Goal: Entertainment & Leisure: Consume media (video, audio)

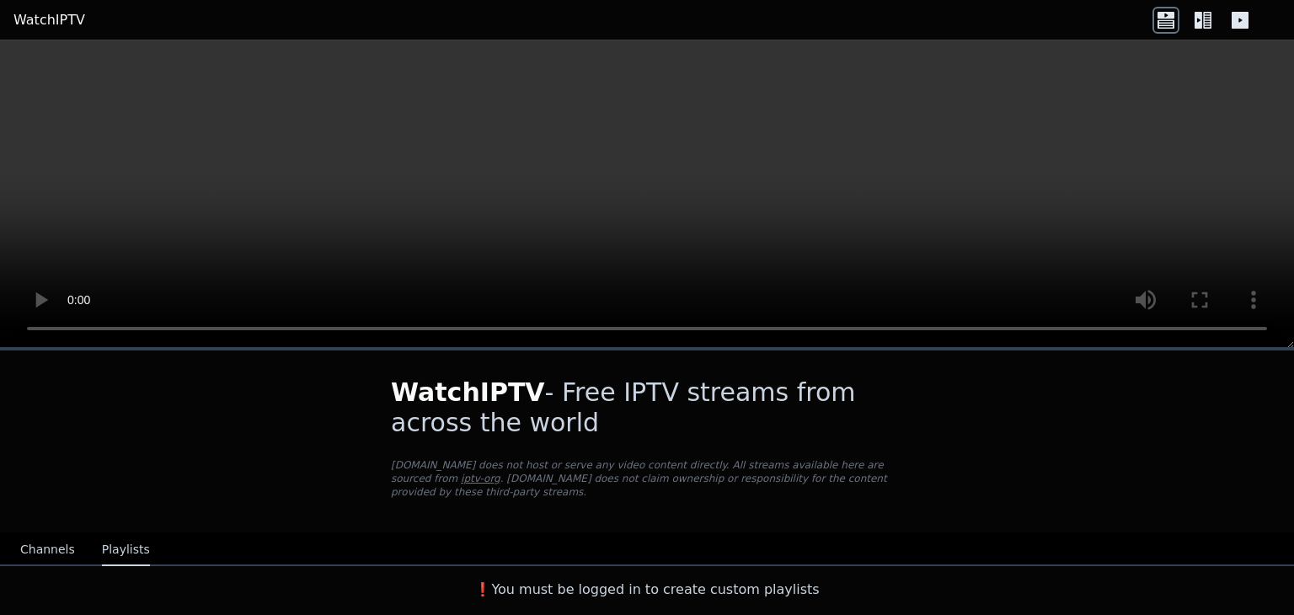
click at [47, 552] on button "Channels" at bounding box center [47, 550] width 55 height 32
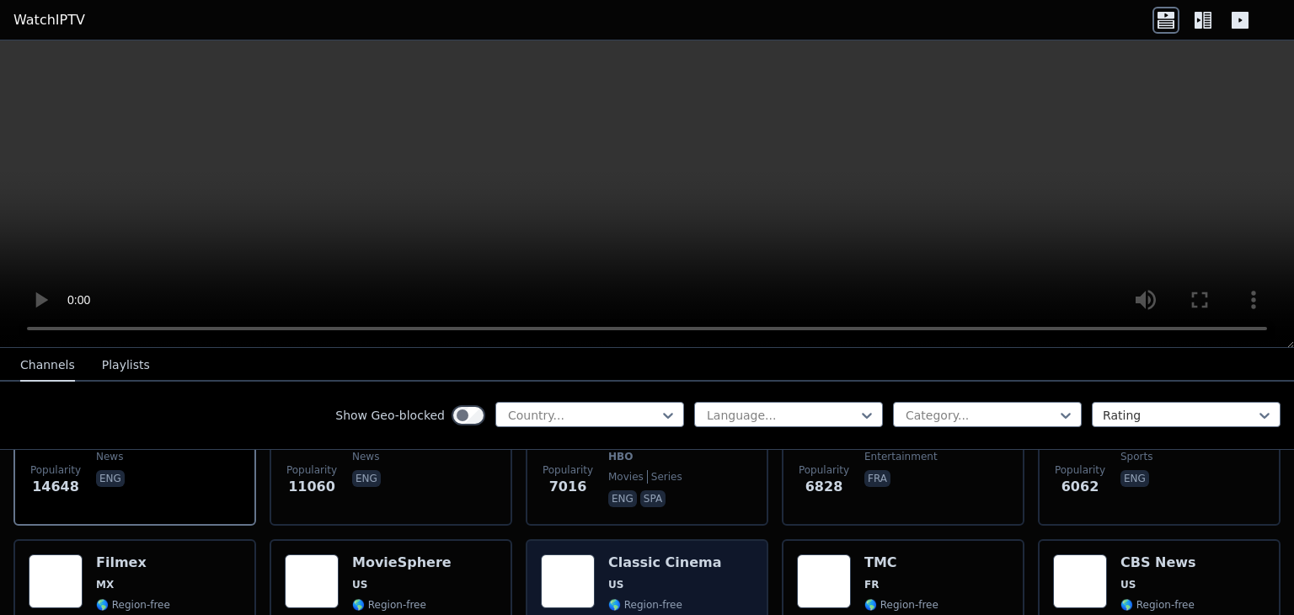
scroll to position [280, 0]
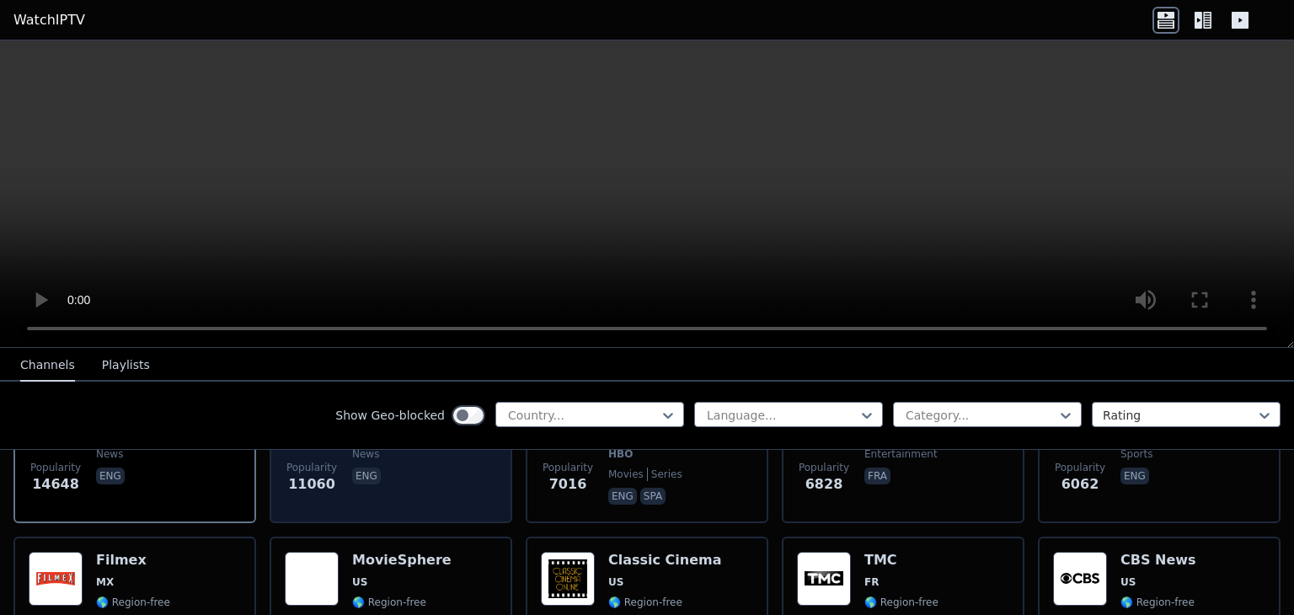
click at [393, 468] on span "eng" at bounding box center [390, 478] width 76 height 20
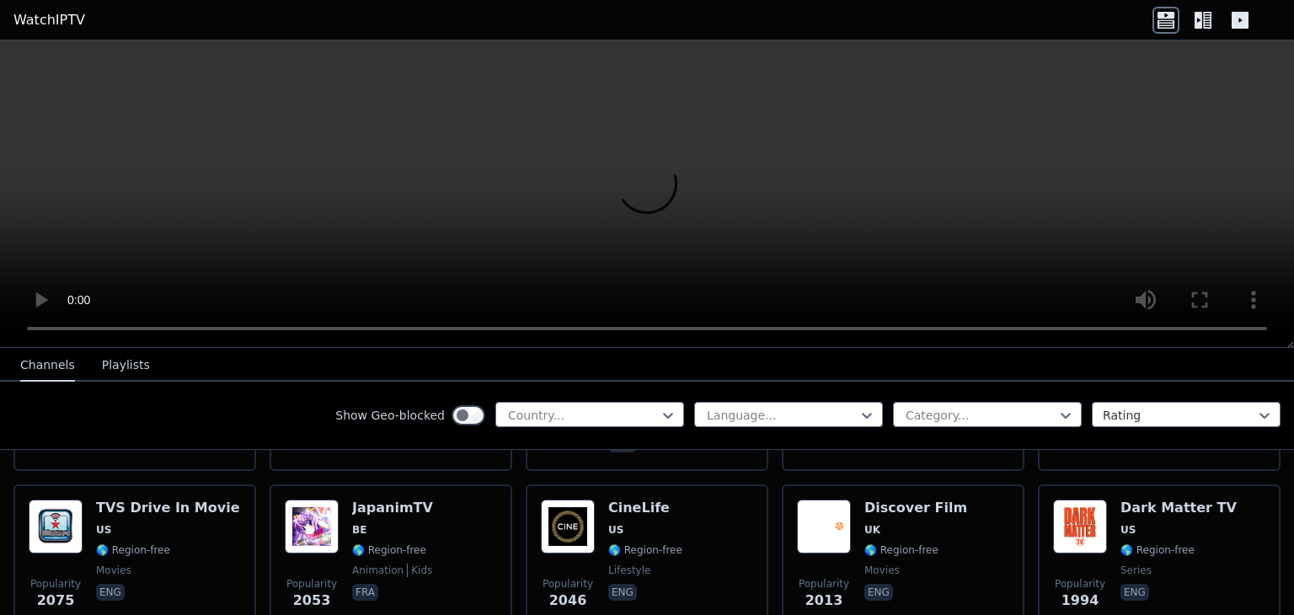
scroll to position [859, 0]
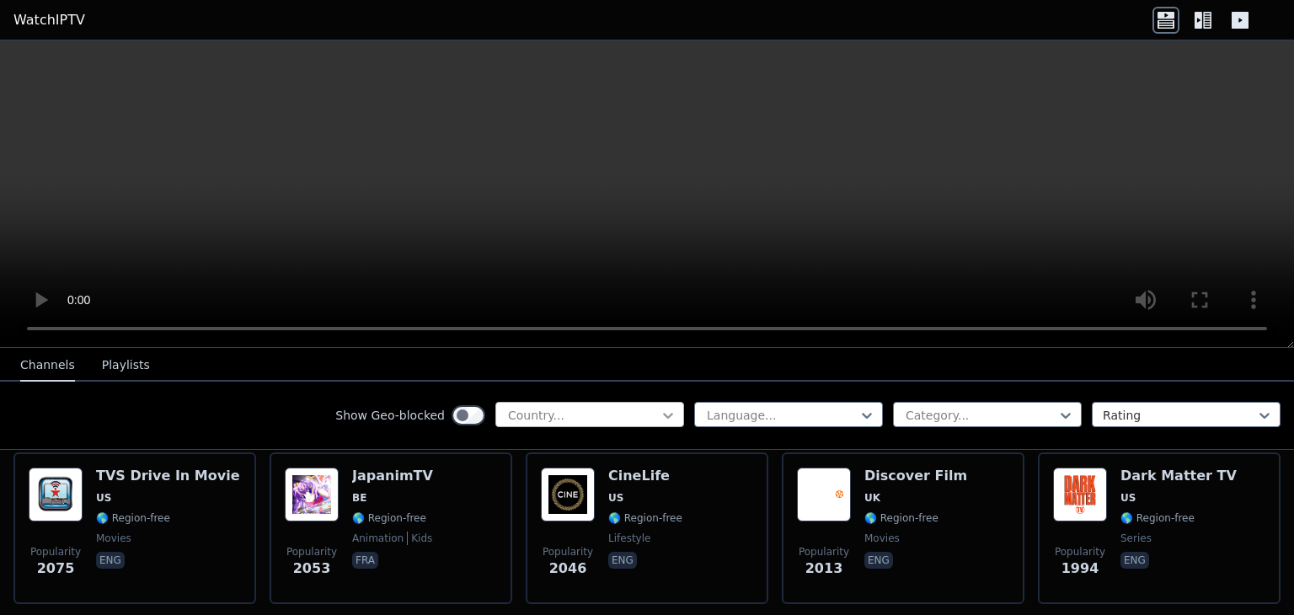
click at [672, 414] on icon at bounding box center [668, 415] width 17 height 17
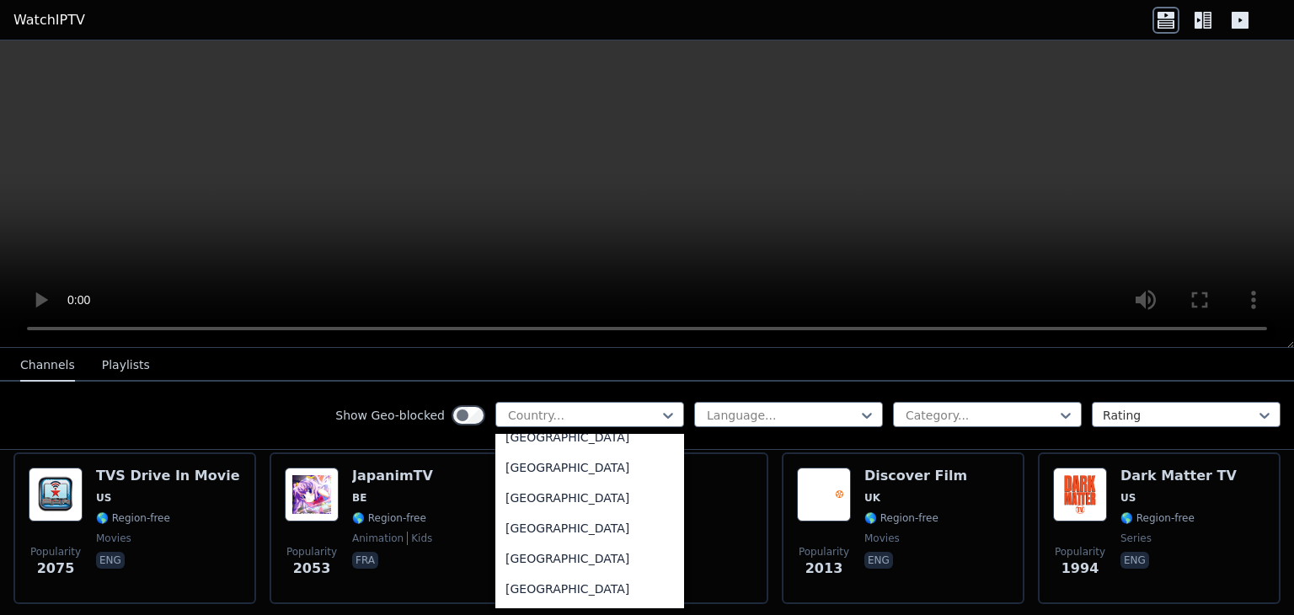
scroll to position [5856, 0]
click at [560, 558] on div "[GEOGRAPHIC_DATA]" at bounding box center [589, 558] width 189 height 30
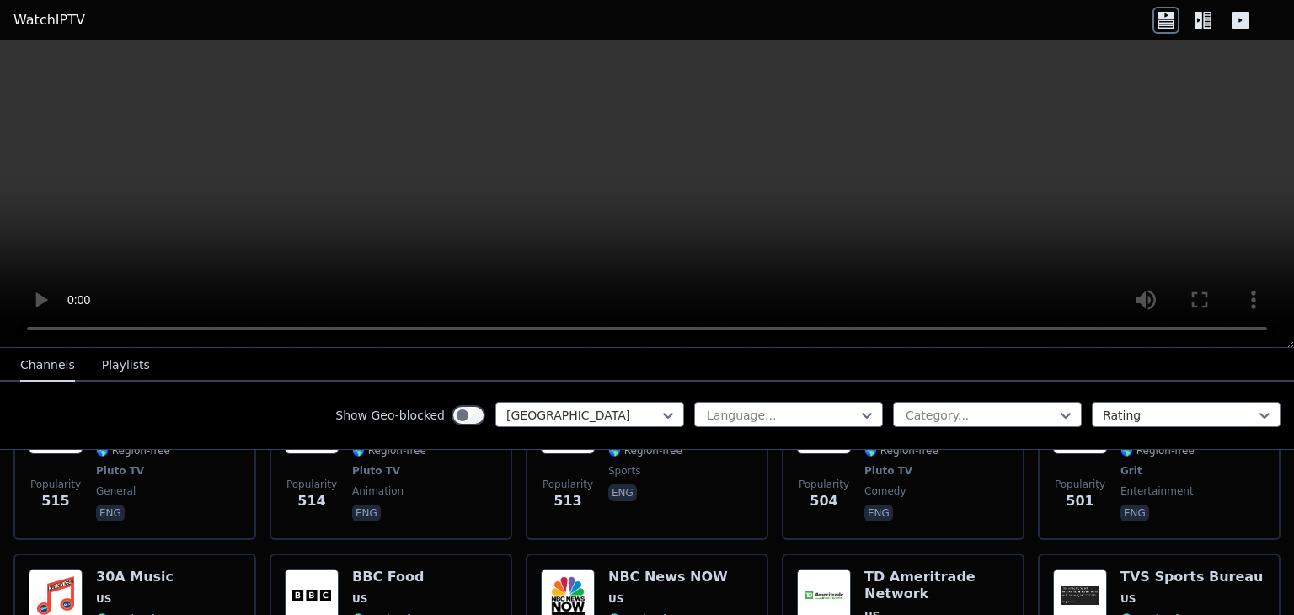
scroll to position [2147, 0]
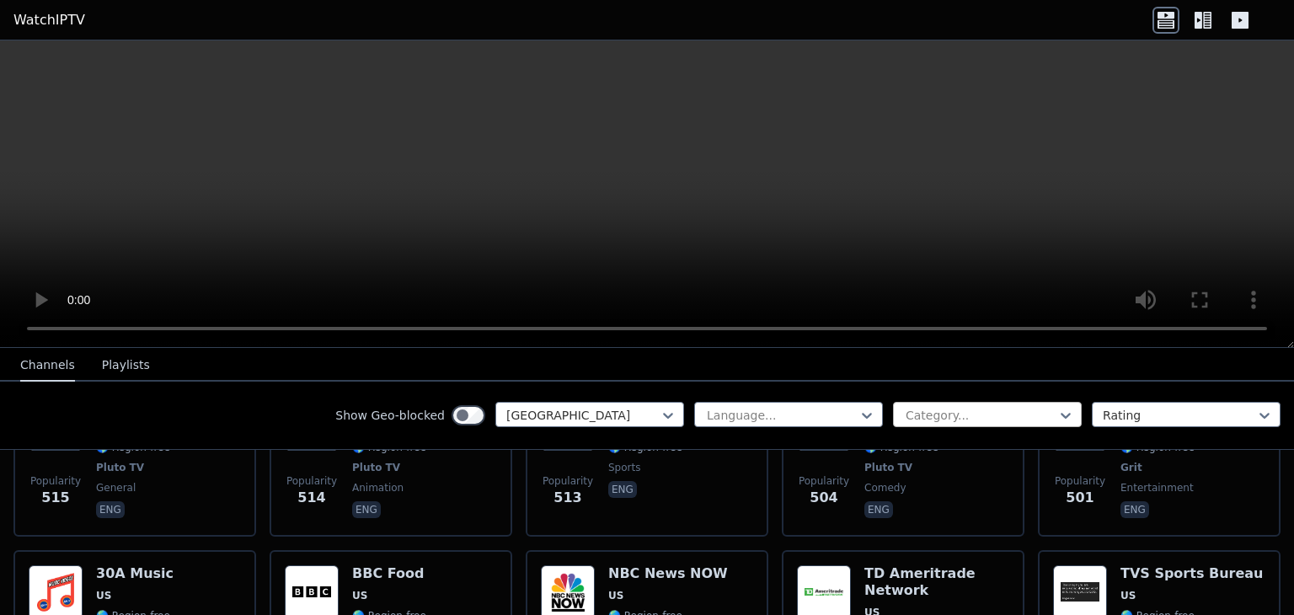
click at [932, 425] on div "Category..." at bounding box center [987, 414] width 189 height 25
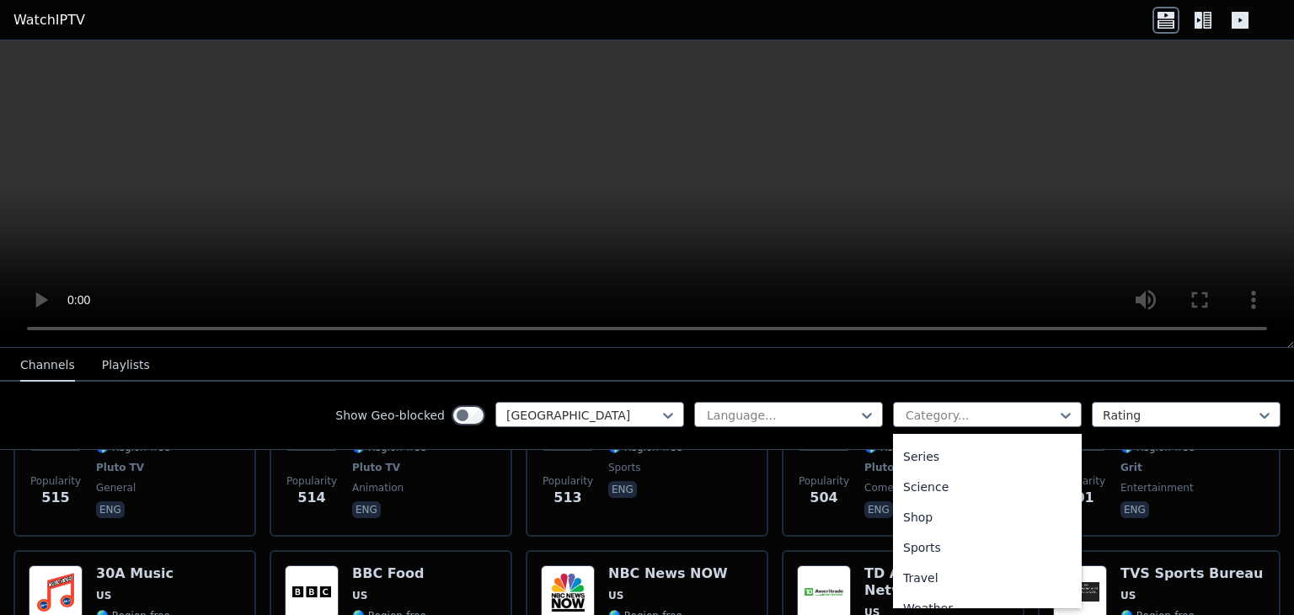
scroll to position [644, 0]
click at [923, 529] on div "Sports" at bounding box center [987, 536] width 189 height 30
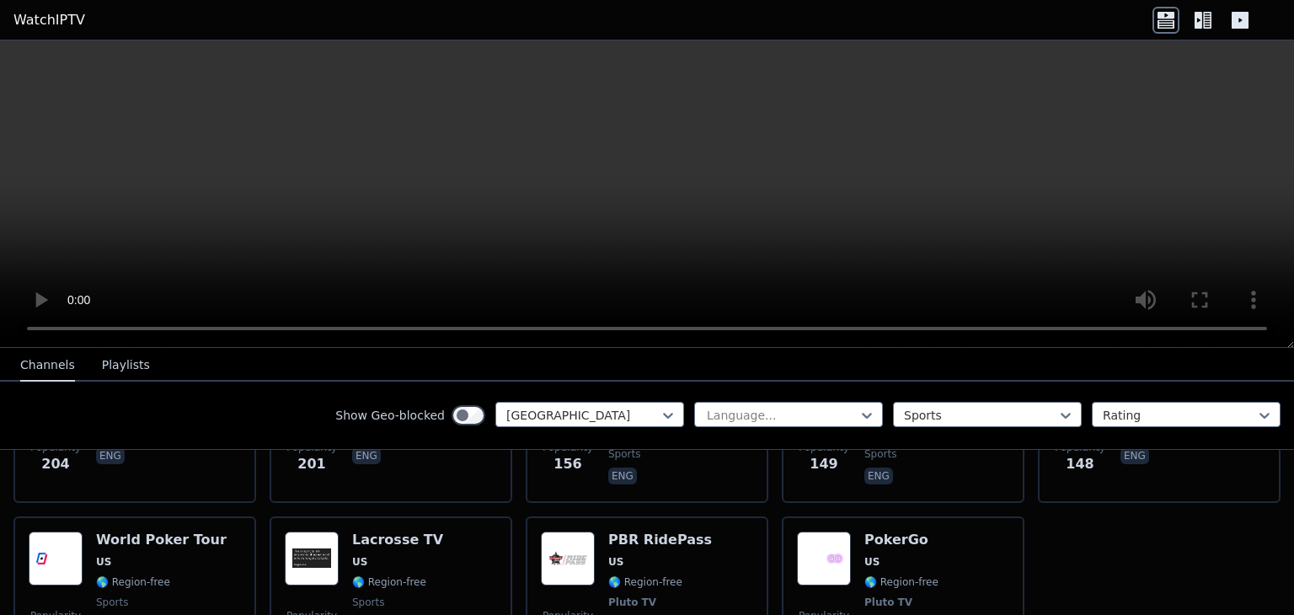
scroll to position [800, 0]
click at [978, 421] on div at bounding box center [980, 415] width 153 height 17
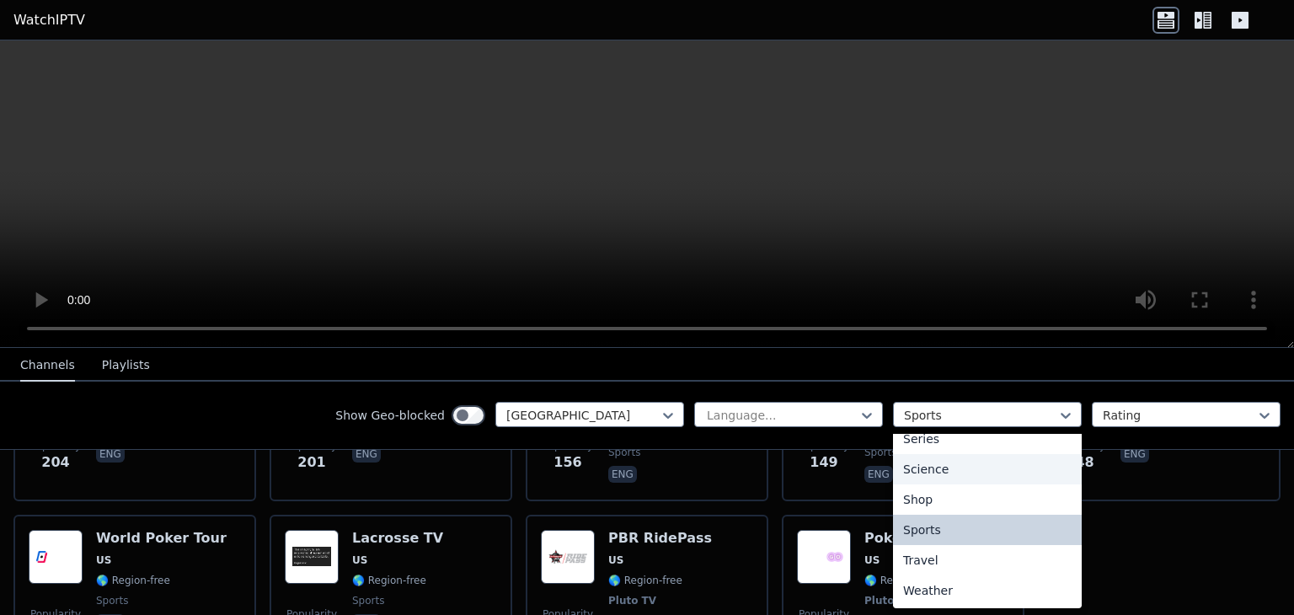
scroll to position [0, 0]
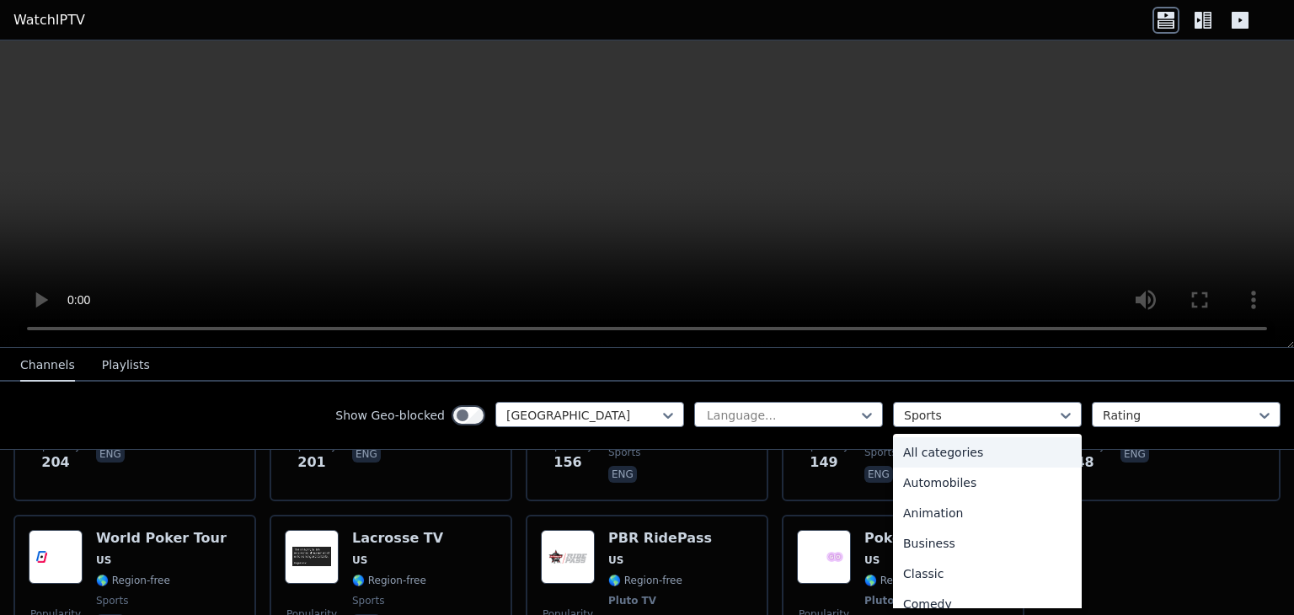
click at [936, 460] on div "All categories" at bounding box center [987, 452] width 189 height 30
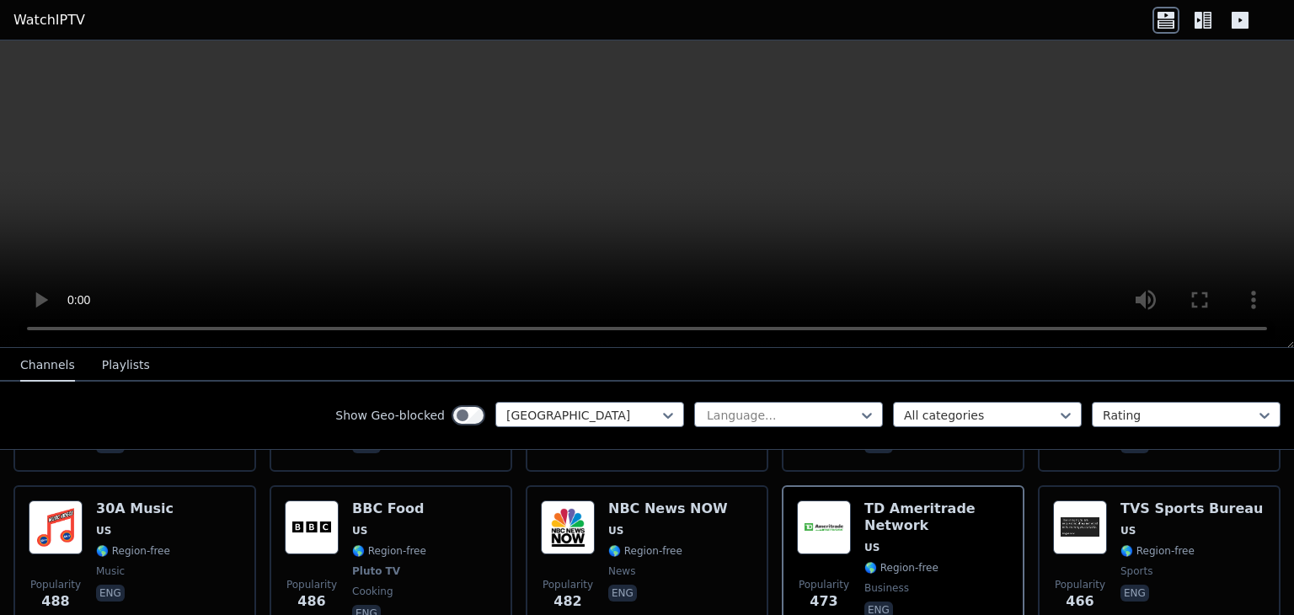
scroll to position [2379, 0]
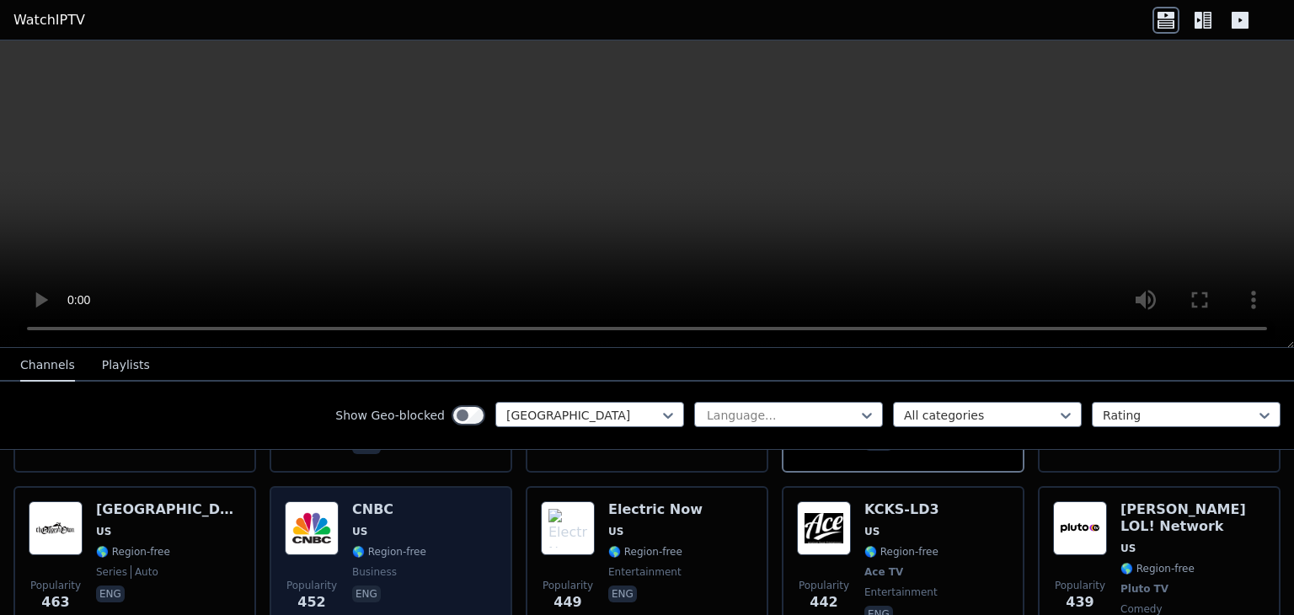
click at [352, 501] on h6 "CNBC" at bounding box center [389, 509] width 74 height 17
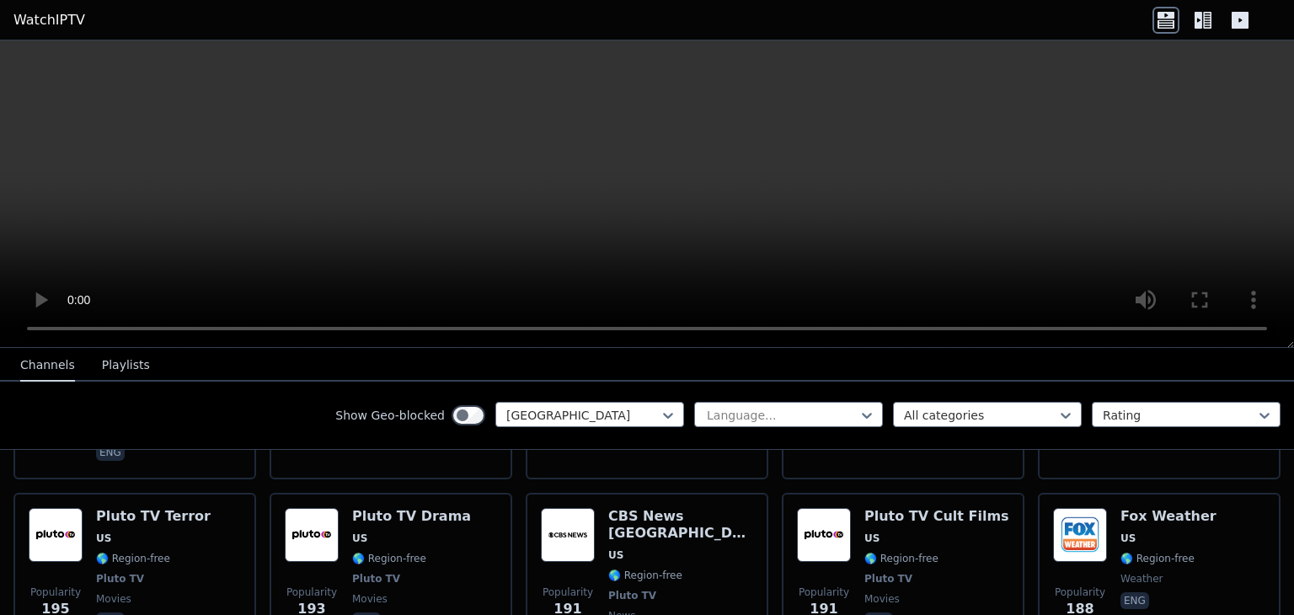
scroll to position [7281, 0]
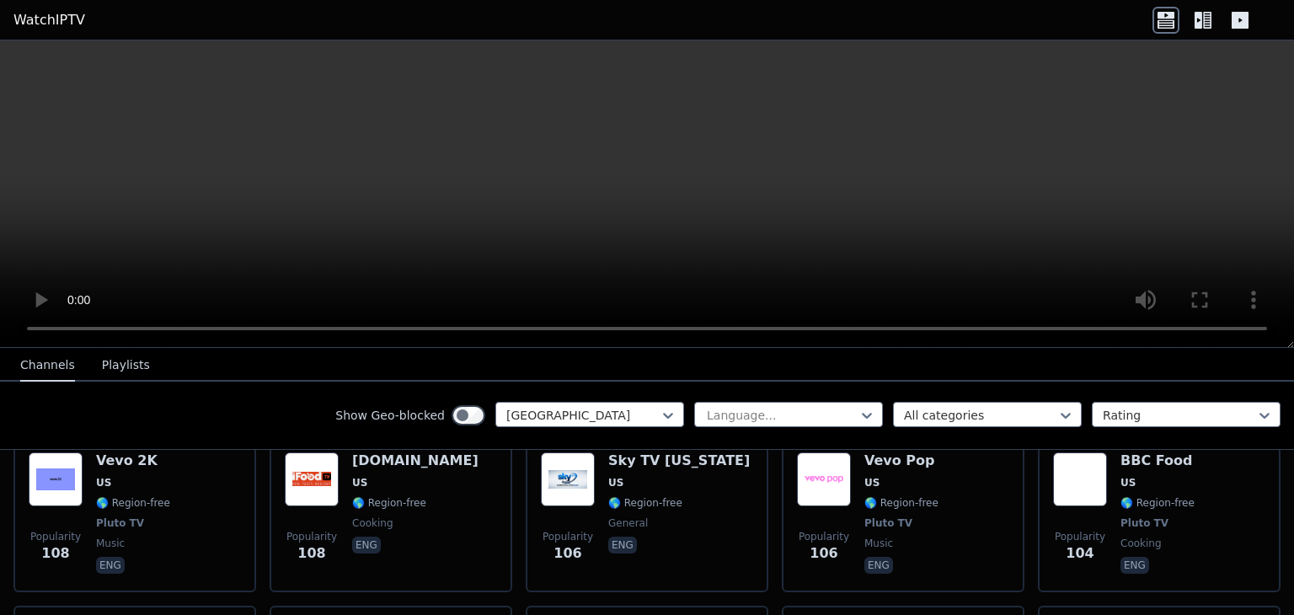
click at [1217, 16] on div at bounding box center [1203, 20] width 101 height 27
click at [1208, 19] on icon at bounding box center [1207, 20] width 8 height 17
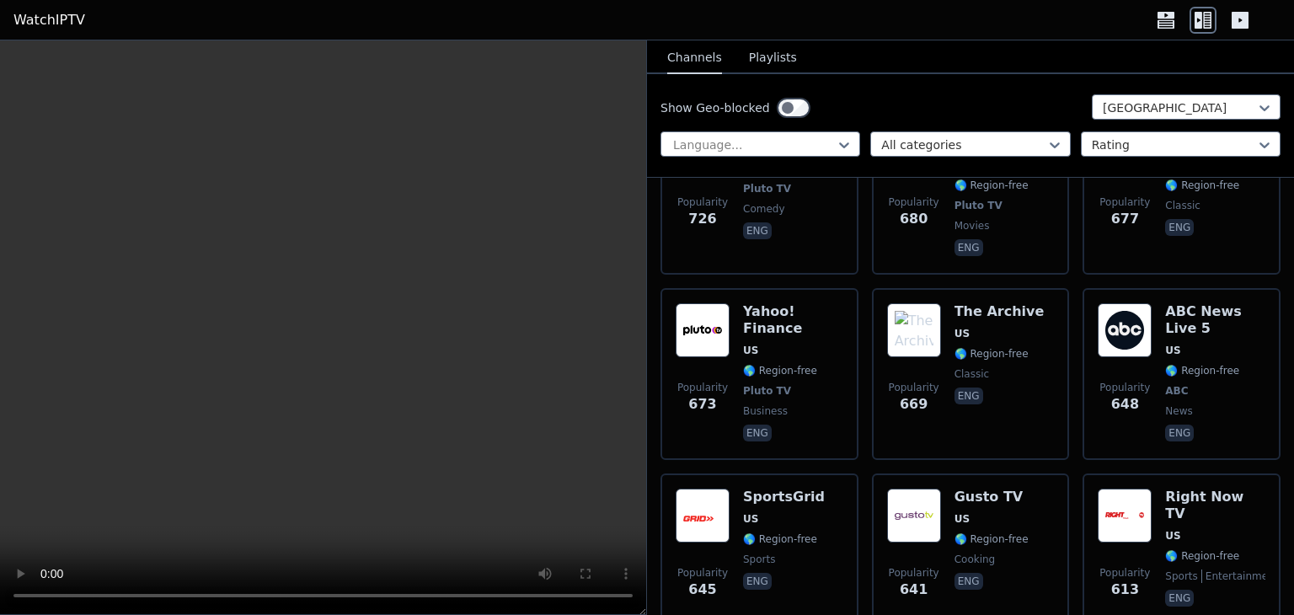
scroll to position [2207, 0]
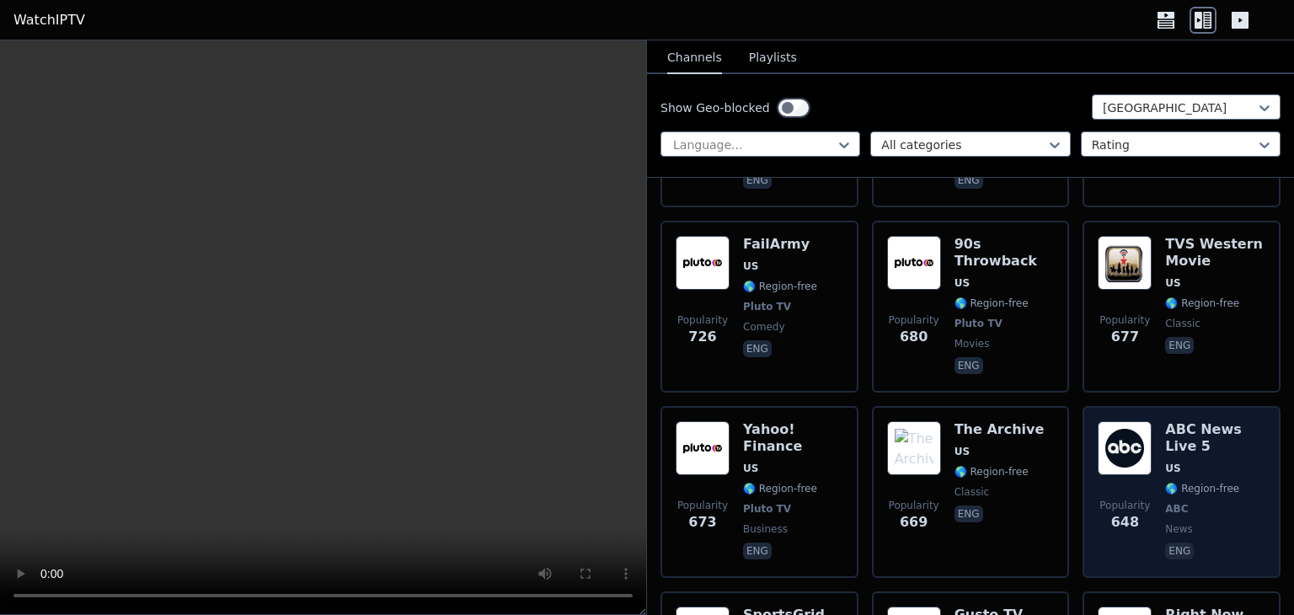
click at [1150, 421] on img at bounding box center [1125, 448] width 54 height 54
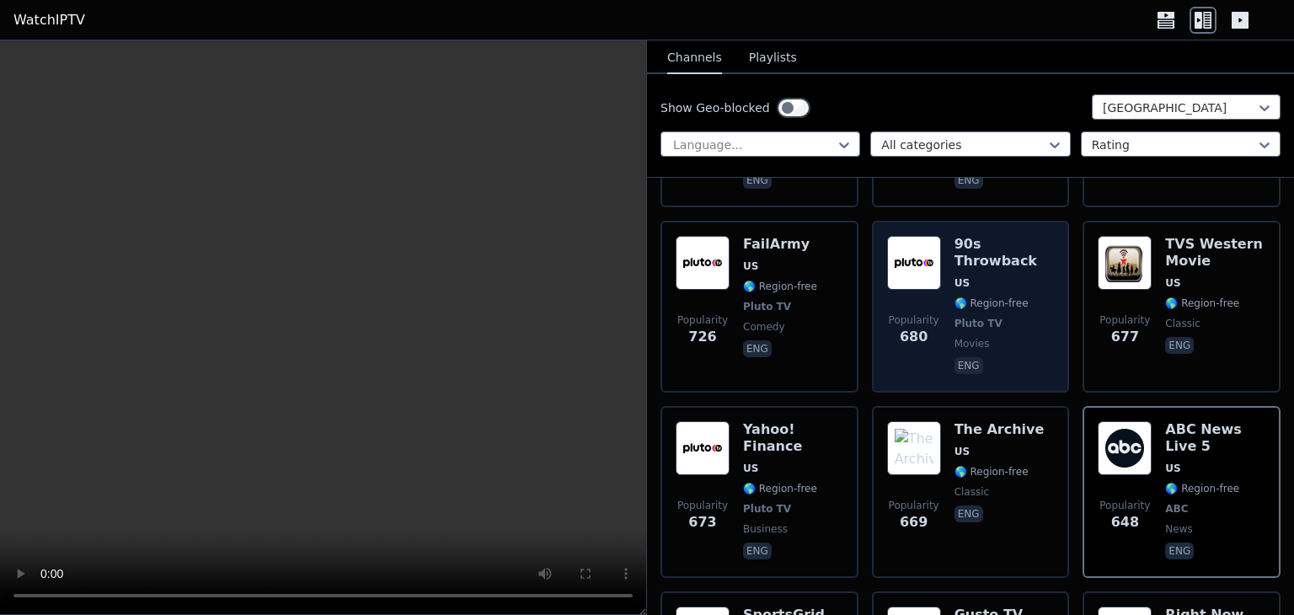
click at [955, 236] on div "90s Throwback US 🌎 Region-free Pluto TV movies eng" at bounding box center [1005, 307] width 100 height 142
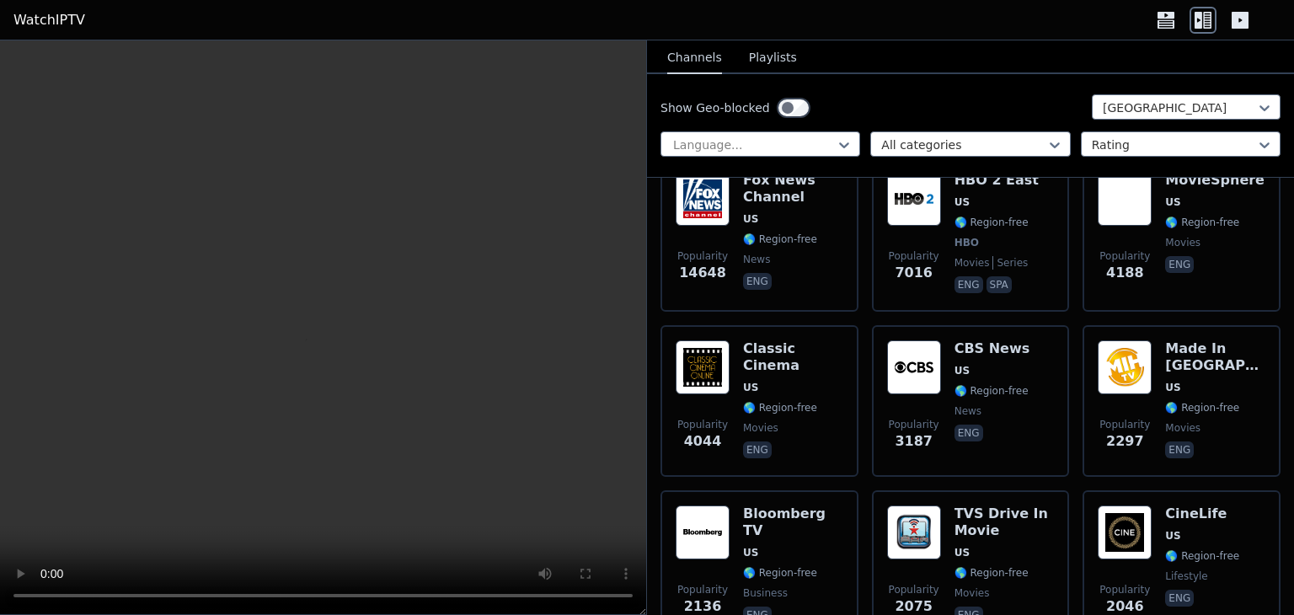
scroll to position [0, 0]
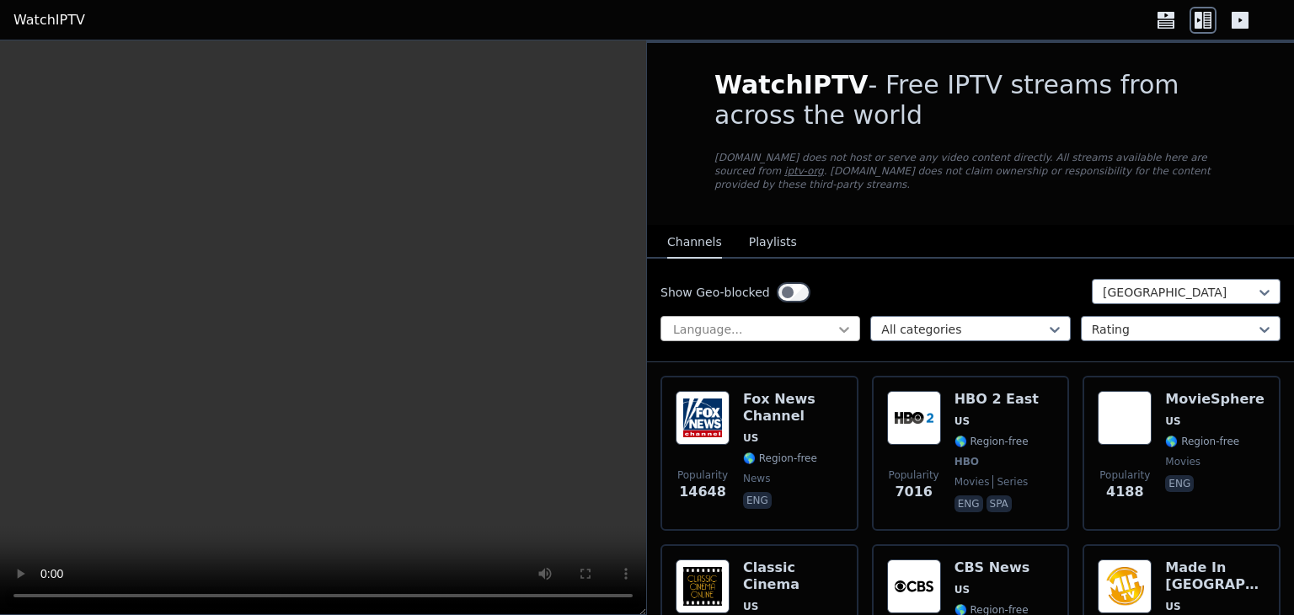
click at [838, 321] on icon at bounding box center [844, 329] width 17 height 17
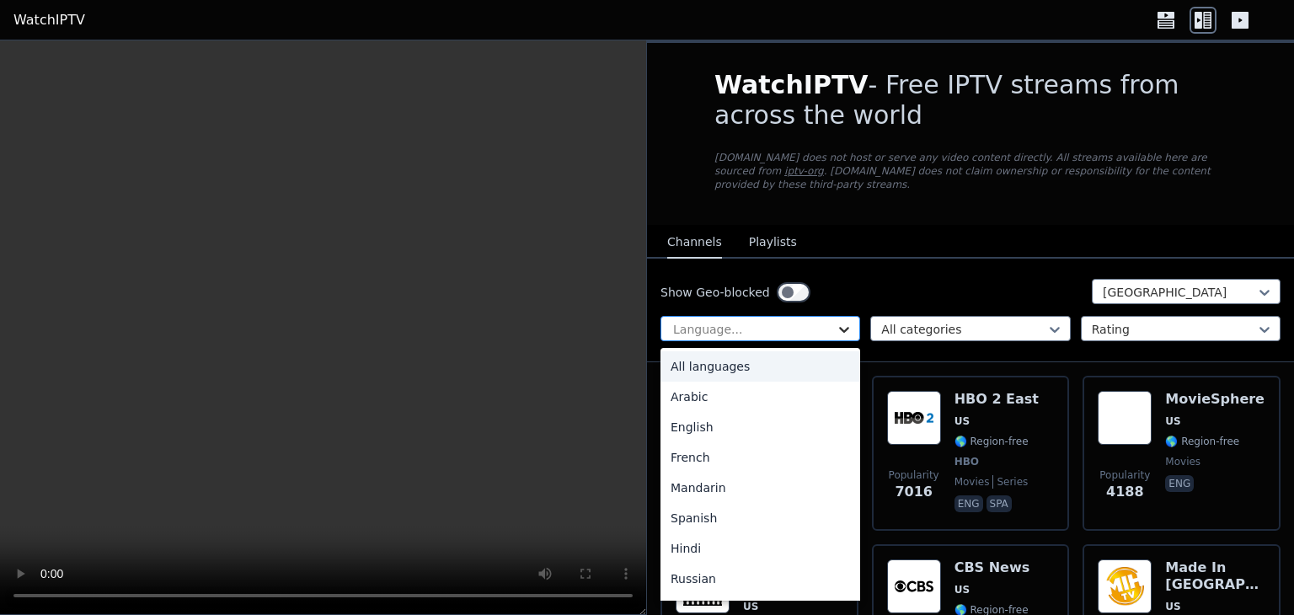
click at [838, 321] on icon at bounding box center [844, 329] width 17 height 17
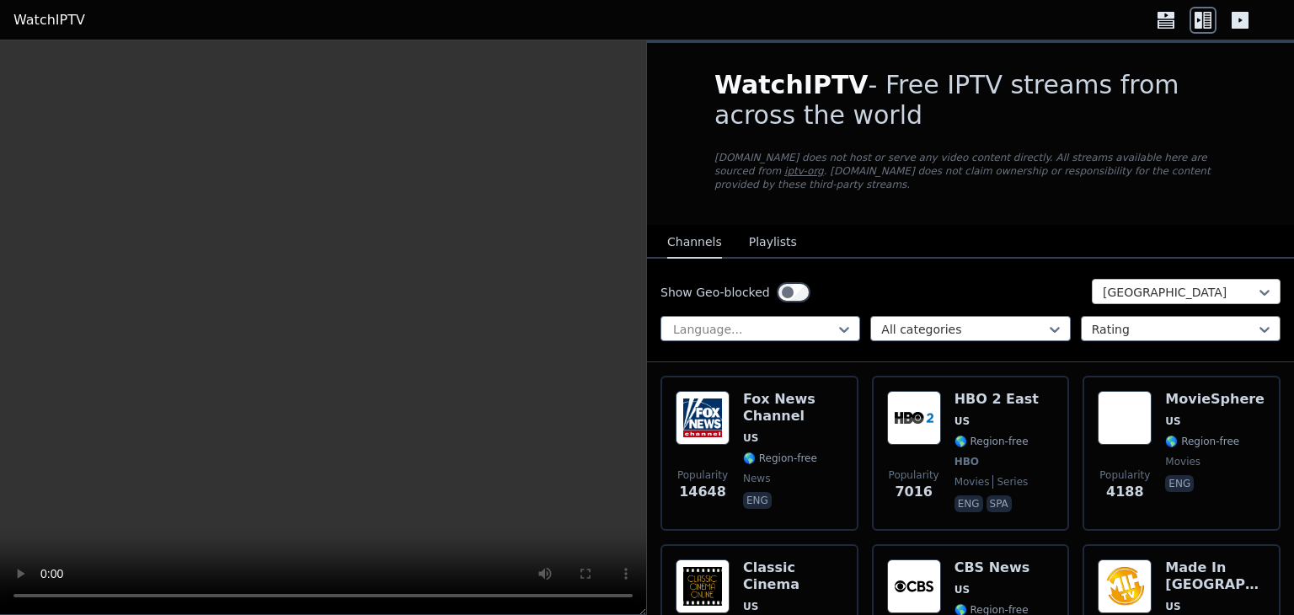
click at [1128, 297] on div at bounding box center [1179, 292] width 153 height 17
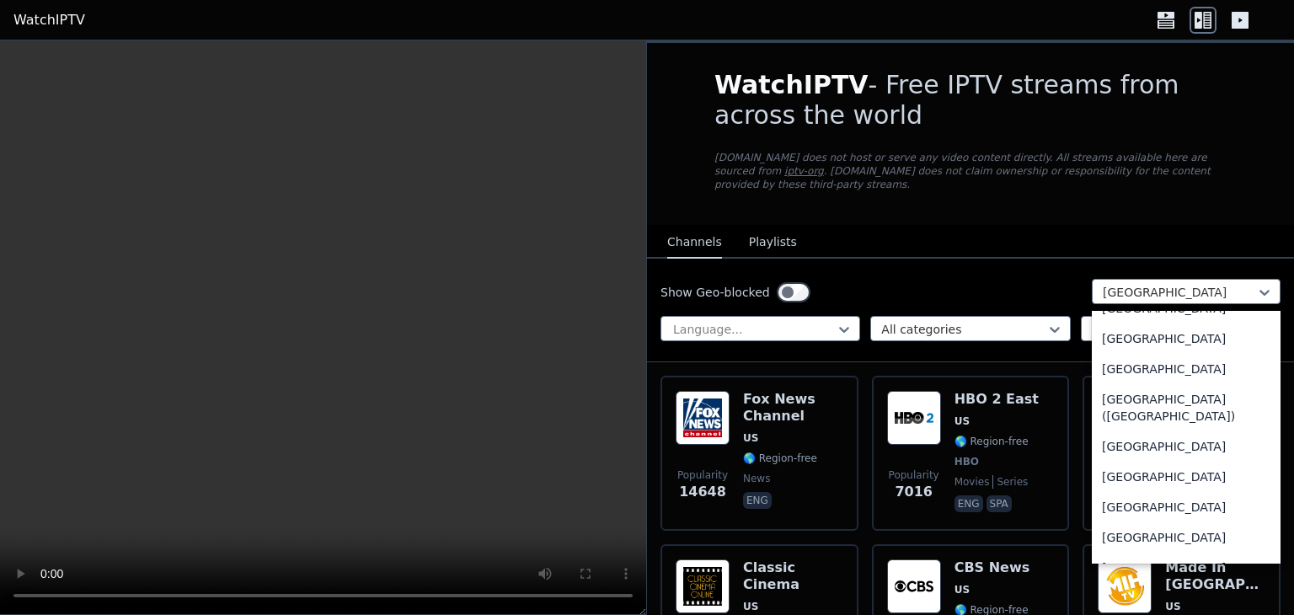
scroll to position [3848, 0]
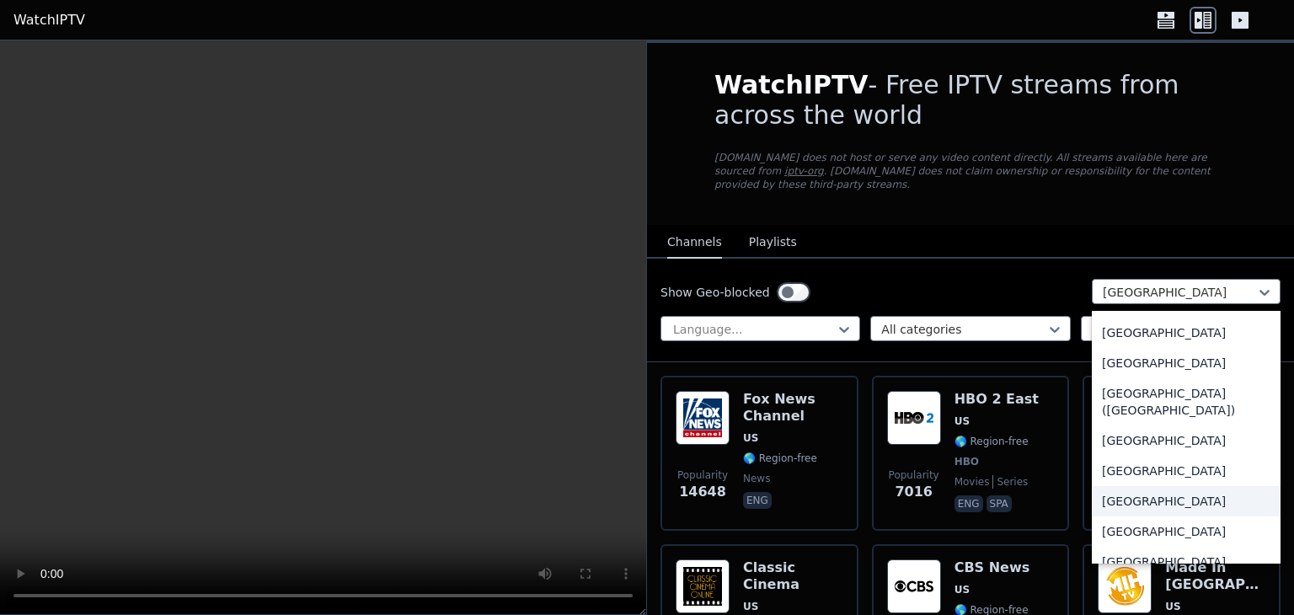
click at [1126, 497] on div "[GEOGRAPHIC_DATA]" at bounding box center [1186, 501] width 189 height 30
